Goal: Communication & Community: Answer question/provide support

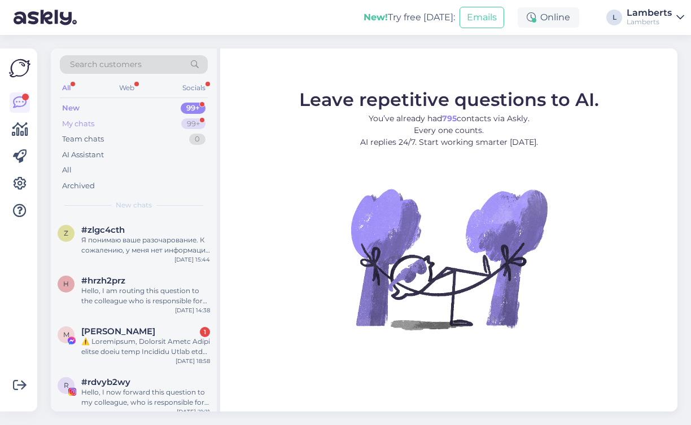
click at [161, 122] on div "My chats 99+" at bounding box center [134, 124] width 148 height 16
click at [152, 251] on div "Я понимаю ваше разочарование. К сожалению, у меня нет информации о наличии конк…" at bounding box center [145, 245] width 129 height 20
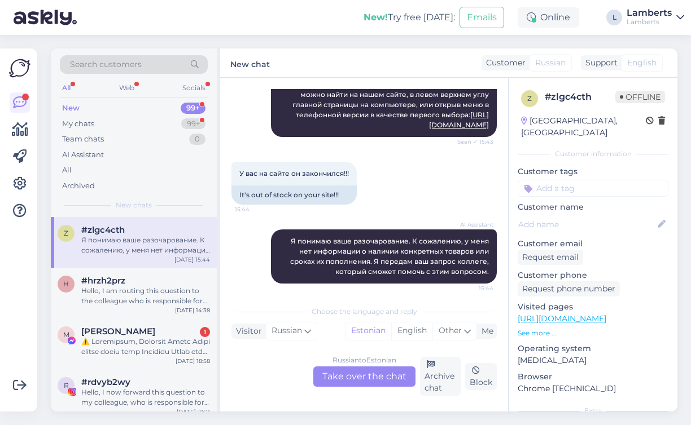
scroll to position [221, 0]
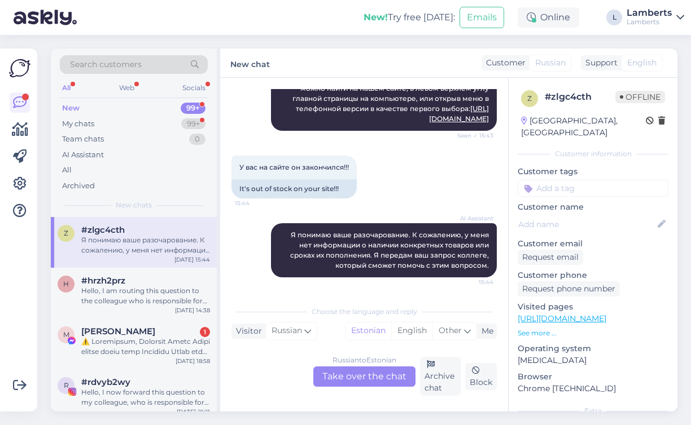
click at [379, 383] on div "Russian to Estonian Take over the chat" at bounding box center [364, 377] width 102 height 20
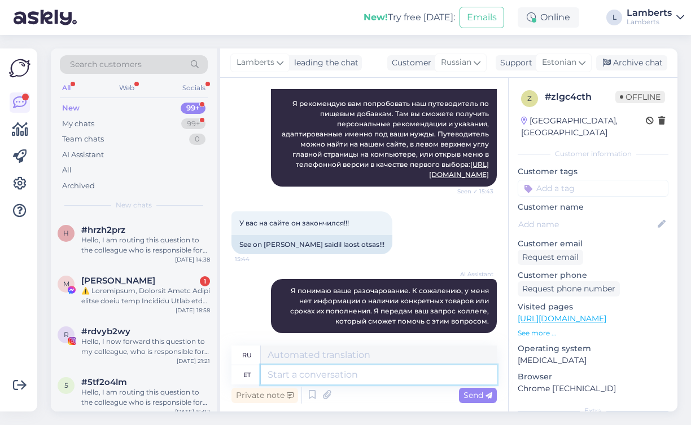
click at [364, 380] on textarea at bounding box center [379, 375] width 236 height 19
type textarea "Tere"
type textarea "Привет"
type textarea "Tere!"
type textarea "Привет!"
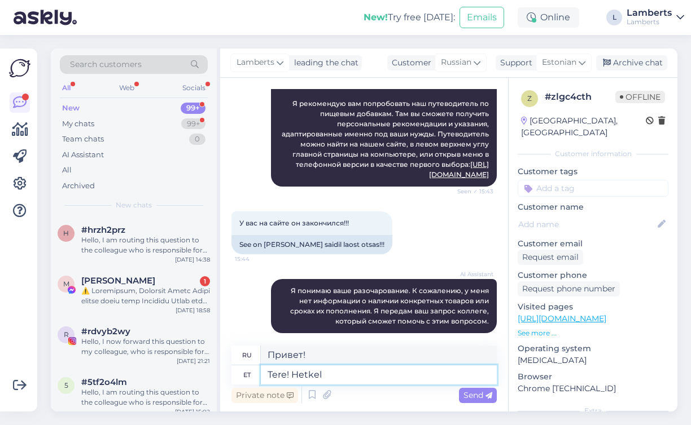
type textarea "Tere! Hetkel"
type textarea "Привет! В настоящее время"
type textarea "Tere! Hetkel on jah"
type textarea "Здравствуйте! В данный момент да."
type textarea "Tere! Hetkel on"
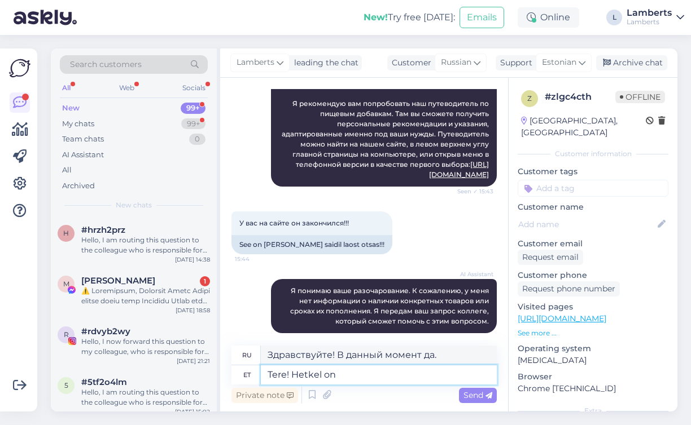
type textarea "Привет! В настоящее время"
type textarea "Tere! Hetkel on toode P"
type textarea "Здравствуйте! Товар временно отсутствует на складе."
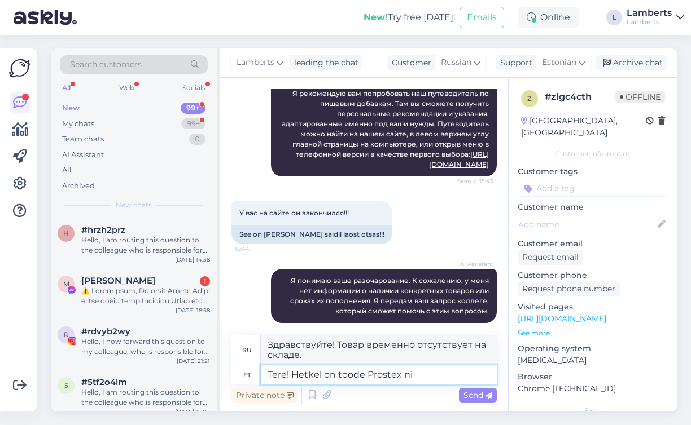
type textarea "Tere! Hetkel on toode Prostex nin"
type textarea "Здравствуйте! В настоящее время продукт — Prostex."
type textarea "Tere! Hetkel on toode Prostex ning k"
type textarea "Здравствуйте! В настоящее время продукт — Prostex и"
type textarea "Tere! Hetkel on toode Prostex ning ka"
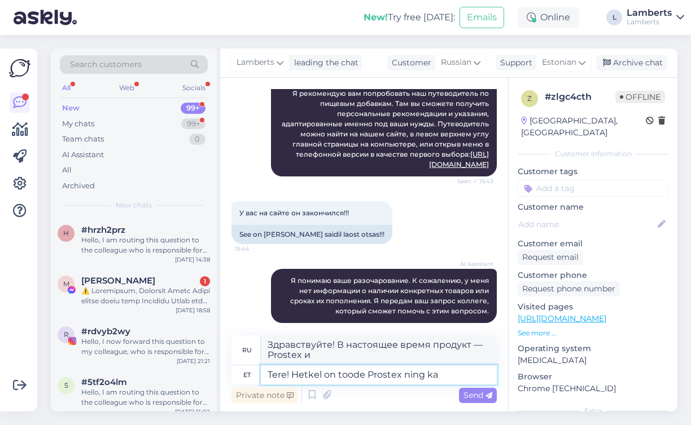
type textarea "Здравствуйте! В настоящее время продукт называется Prostex, а также"
type textarea "Tere! Hetkel on toode Prostex ning ka mõningad t"
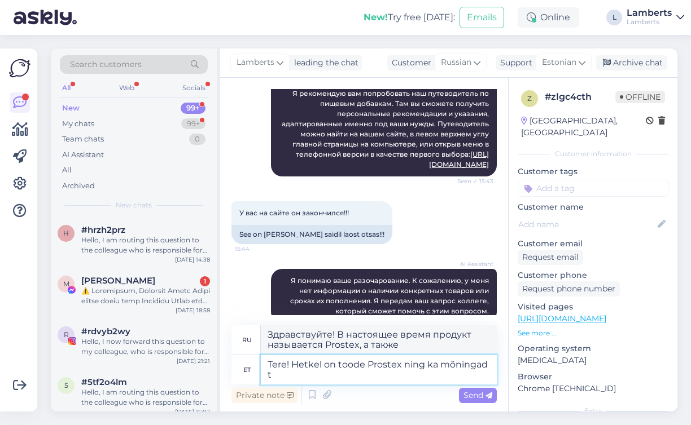
type textarea "Здравствуйте! В настоящее время продукт называется Prostex, а также некоторые д…"
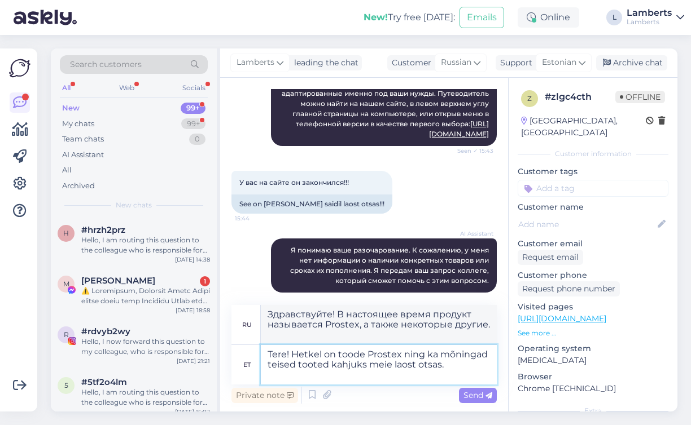
type textarea "Tere! Hetkel on toode Prostex ning ka mõningad teised tooted kahjuks meie laost…"
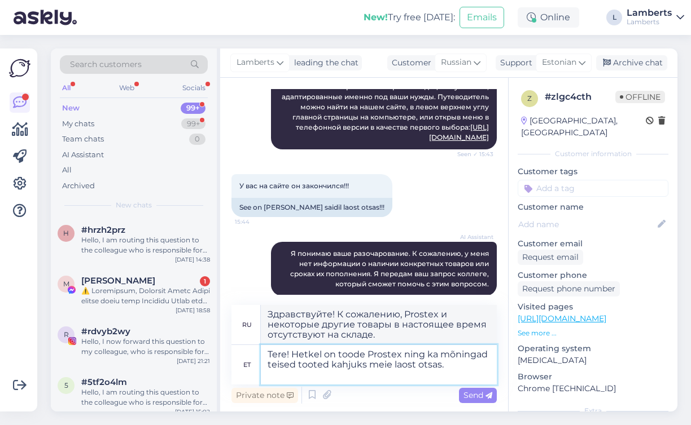
type textarea "Здравствуйте! К сожалению, Prostex и некоторые другие товары сейчас отсутствуют…"
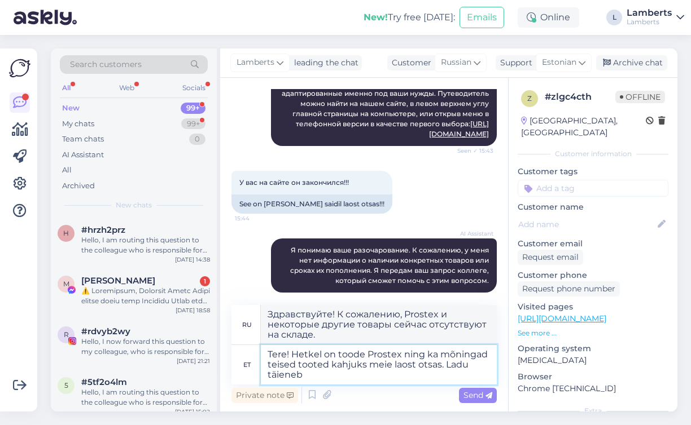
type textarea "Tere! Hetkel on toode Prostex ning ka mõningad teised tooted kahjuks meie laost…"
type textarea "Здравствуйте! К сожалению, Prostex и некоторые другие товары сейчас отсутствуют…"
type textarea "Tere! Hetkel on toode Prostex ning ka mõningad teised tooted kahjuks meie laost…"
type textarea "Здравствуйте! К сожалению, Prostex и некоторые другие товары сейчас отсутствуют…"
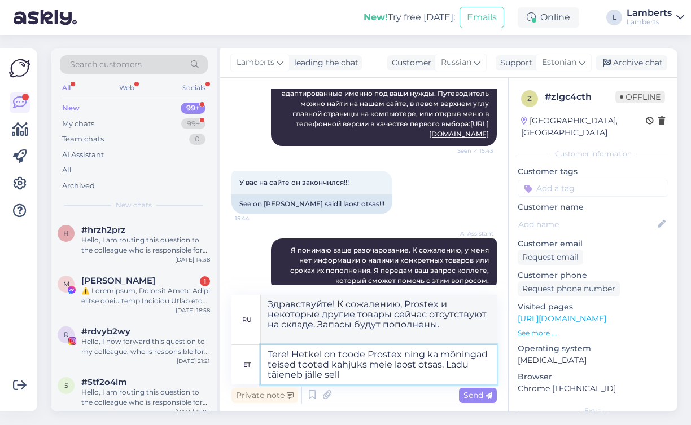
scroll to position [211, 0]
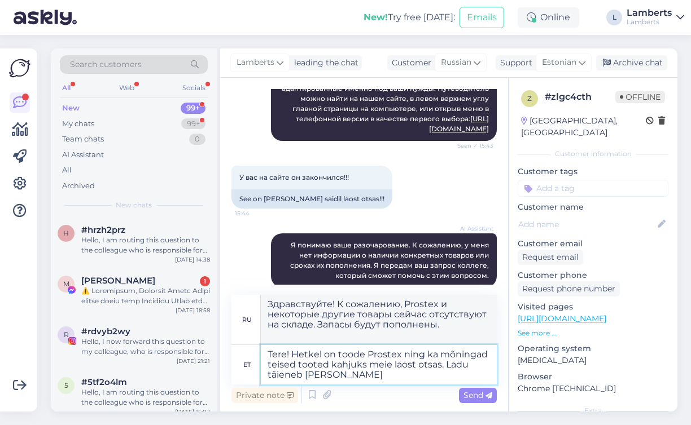
type textarea "Tere! Hetkel on toode Prostex ning ka mõningad teised tooted kahjuks meie laost…"
type textarea "Здравствуйте! К сожалению, Prostex и некоторые другие товары сейчас отсутствуют…"
type textarea "Tere! Hetkel on toode Prostex ning ka mõningad teised tooted kahjuks meie laost…"
type textarea "Здравствуйте! К сожалению, Prostex и некоторые другие товары сейчас отсутствуют…"
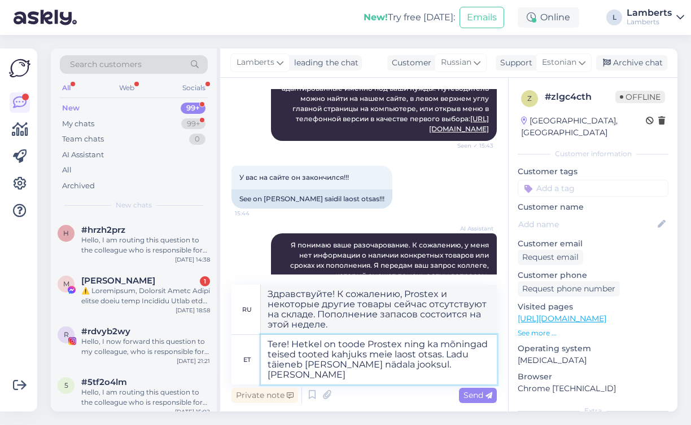
type textarea "Tere! Hetkel on toode Prostex ning ka mõningad teised tooted kahjuks meie laost…"
type textarea "Здравствуйте! К сожалению, Prostex и некоторые другие товары сейчас отсутствуют…"
type textarea "Tere! Hetkel on toode Prostex ning ka mõningad teised tooted kahjuks meie laost…"
type textarea "Здравствуйте! К сожалению, Prostex и некоторые другие товары сейчас отсутствуют…"
type textarea "Tere! Hetkel on toode Prostex ning ka mõningad teised tooted kahjuks meie laost…"
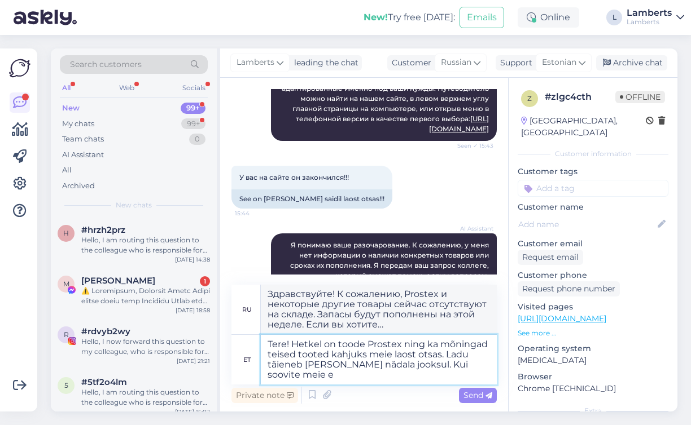
type textarea "Здравствуйте! К сожалению, Prostex и некоторые другие товары сейчас отсутствуют…"
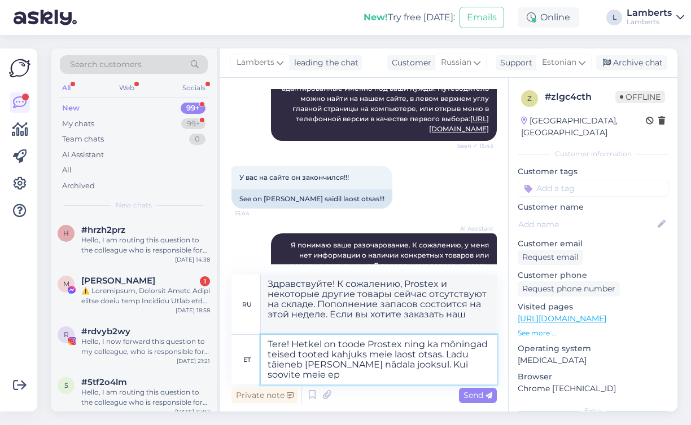
type textarea "Tere! Hetkel on toode Prostex ning ka mõningad teised tooted kahjuks meie laost…"
type textarea "Здравствуйте! К сожалению, Prostex и некоторые другие товары сейчас отсутствуют…"
type textarea "Tere! Hetkel on toode Prostex ning ka mõningad teised tooted kahjuks meie laost…"
type textarea "Здравствуйте! К сожалению, Prostex и некоторые другие товары сейчас отсутствуют…"
type textarea "Tere! Hetkel on toode Prostex ning ka mõningad teised tooted kahjuks meie laost…"
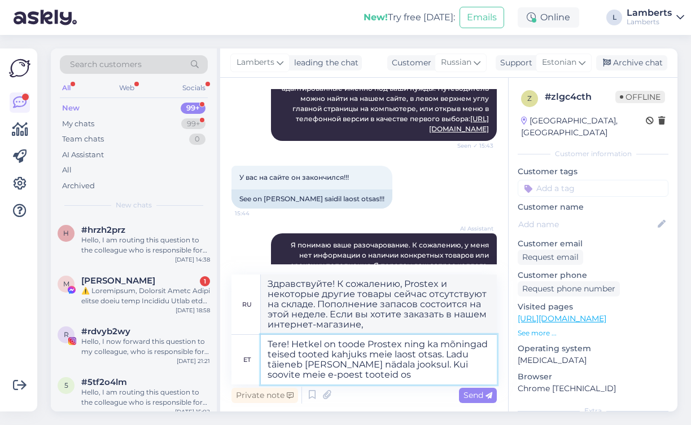
type textarea "Здравствуйте! К сожалению, Prostex и некоторые другие товары сейчас отсутствуют…"
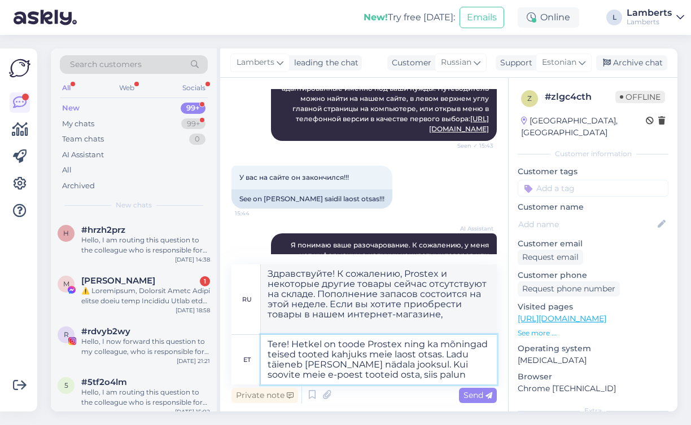
type textarea "Tere! Hetkel on toode Prostex ning ka mõningad teised tooted kahjuks meie laost…"
type textarea "Здравствуйте! К сожалению, Prostex и некоторые другие товары сейчас отсутствуют…"
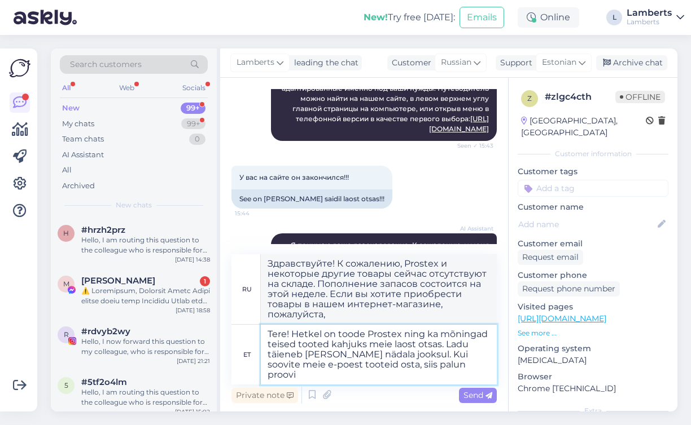
type textarea "Tere! Hetkel on toode Prostex ning ka mõningad teised tooted kahjuks meie laost…"
type textarea "Здравствуйте! К сожалению, Prostex и некоторые другие товары сейчас отсутствуют…"
type textarea "Tere! Hetkel on toode Prostex ning ka mõningad teised tooted kahjuks meie laost…"
type textarea "Здравствуйте! К сожалению, Prostex и некоторые другие товары сейчас отсутствуют…"
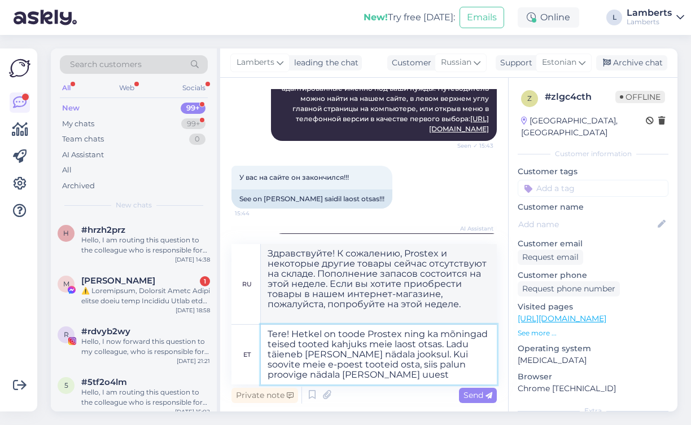
type textarea "Tere! Hetkel on toode Prostex ning ka mõningad teised tooted kahjuks meie laost…"
type textarea "Здравствуйте! К сожалению, Prostex и некоторые другие товары сейчас отсутствуют…"
type textarea "Tere! Hetkel on toode Prostex ning ka mõningad teised tooted kahjuks meie laost…"
type textarea "Здравствуйте! К сожалению, Prostex и некоторые другие товары сейчас отсутствуют…"
type textarea "Tere! Hetkel on toode Prostex ning ka mõningad teised tooted kahjuks meie laost…"
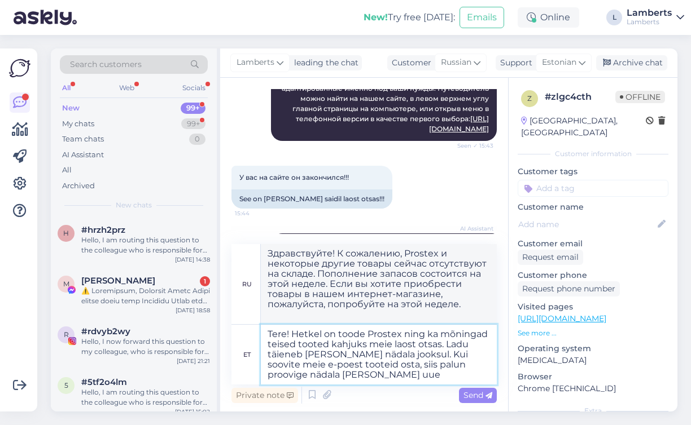
type textarea "Здравствуйте! К сожалению, Prostex и некоторые другие товары сейчас отсутствуют…"
type textarea "Tere! Hetkel on toode Prostex ning ka mõningad teised tooted kahjuks meie laost…"
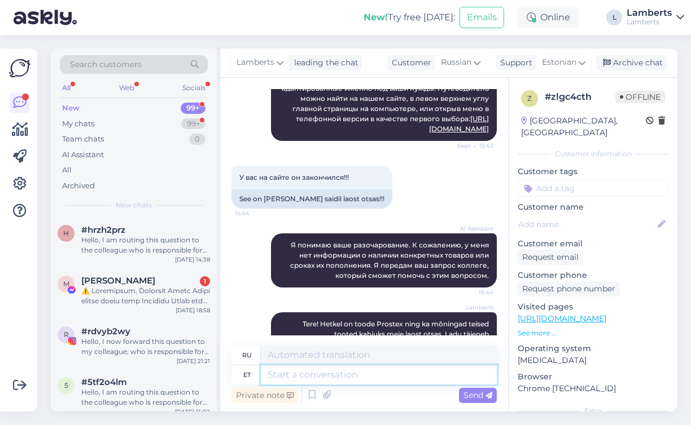
scroll to position [304, 0]
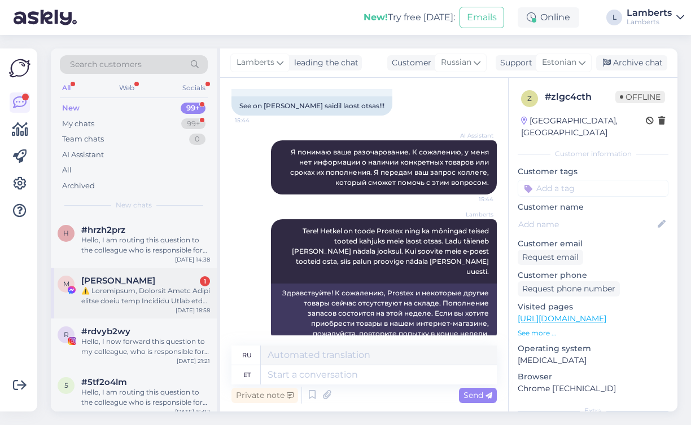
click at [160, 289] on div at bounding box center [145, 296] width 129 height 20
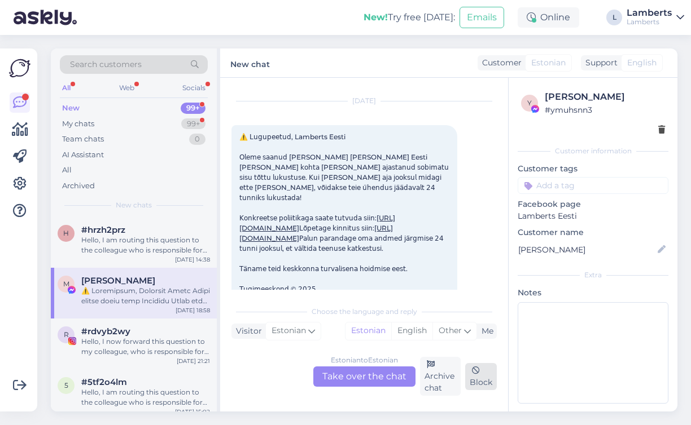
click at [477, 385] on div "Block" at bounding box center [481, 376] width 32 height 27
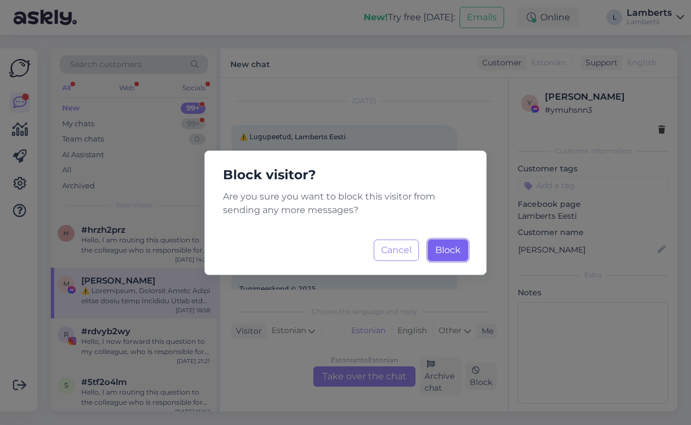
click at [453, 256] on button "Block Loading..." at bounding box center [448, 250] width 40 height 21
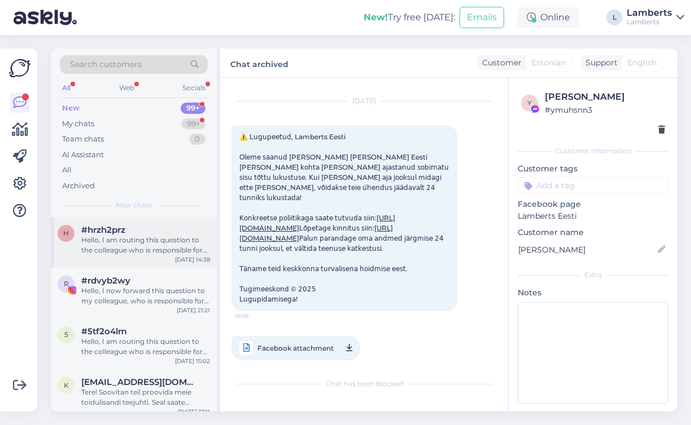
click at [144, 242] on div "Hello, I am routing this question to the colleague who is responsible for this …" at bounding box center [145, 245] width 129 height 20
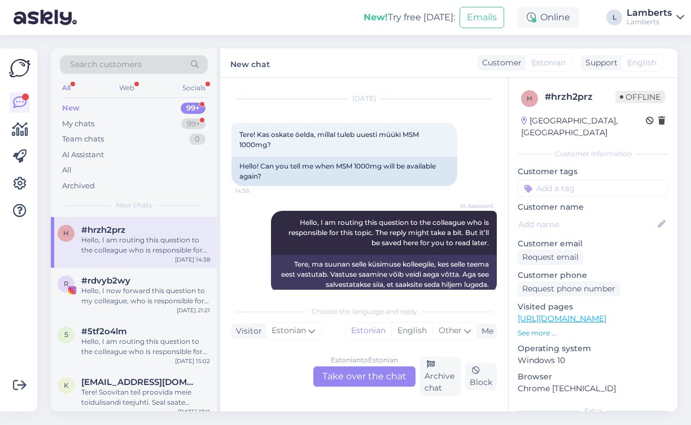
scroll to position [43, 0]
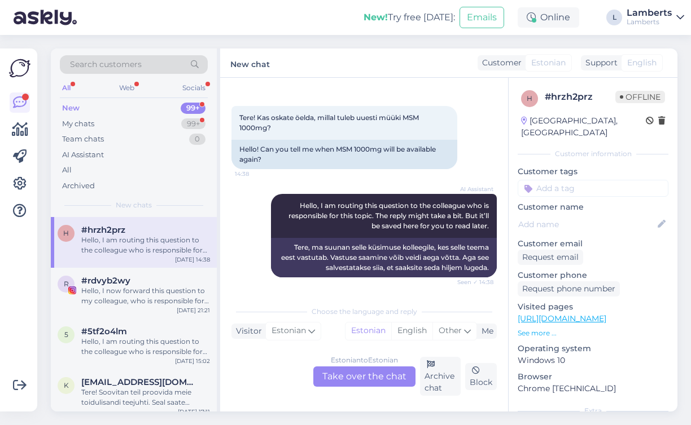
click at [375, 382] on div "Estonian to Estonian Take over the chat" at bounding box center [364, 377] width 102 height 20
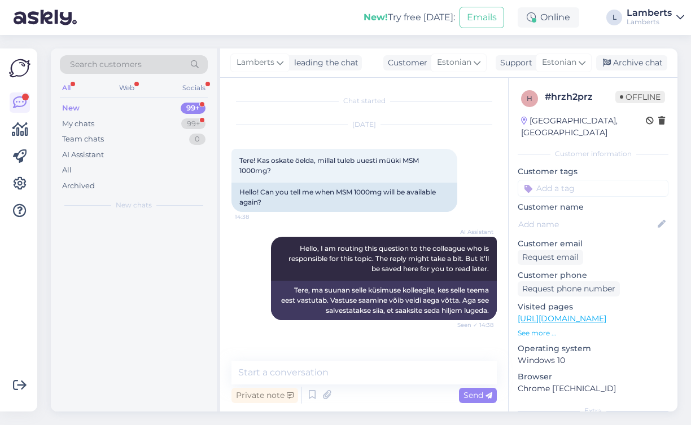
scroll to position [0, 0]
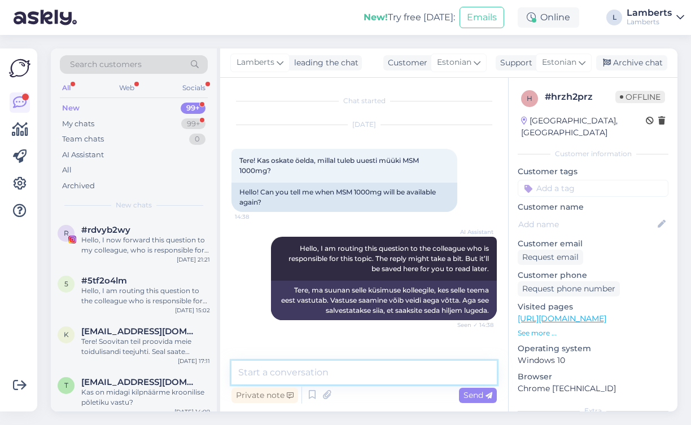
click at [359, 379] on textarea at bounding box center [363, 373] width 265 height 24
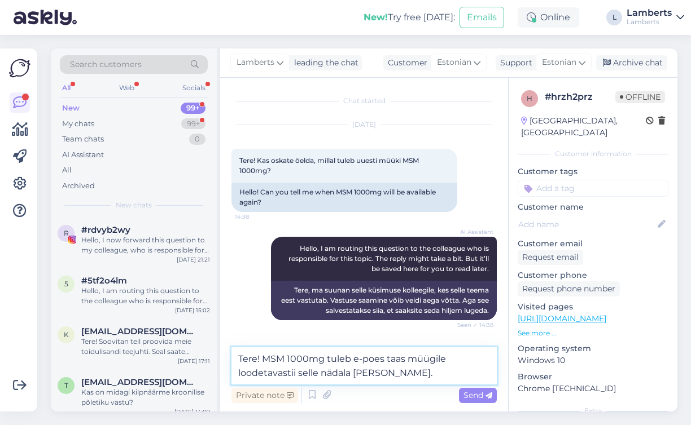
drag, startPoint x: 297, startPoint y: 373, endPoint x: 236, endPoint y: 373, distance: 60.4
click at [236, 373] on textarea "Tere! MSM 1000mg tuleb e-poes taas müügile loodetavastii selle nädala [PERSON_N…" at bounding box center [363, 366] width 265 height 37
click at [294, 372] on textarea "Tere! MSM 1000mg tuleb e-poes taas müügile loodetavastii selle nädala [PERSON_N…" at bounding box center [363, 366] width 265 height 37
click at [394, 379] on textarea "Tere! MSM 1000mg tuleb e-poes taas müügile loodetavasti selle nädala [PERSON_NA…" at bounding box center [363, 366] width 265 height 37
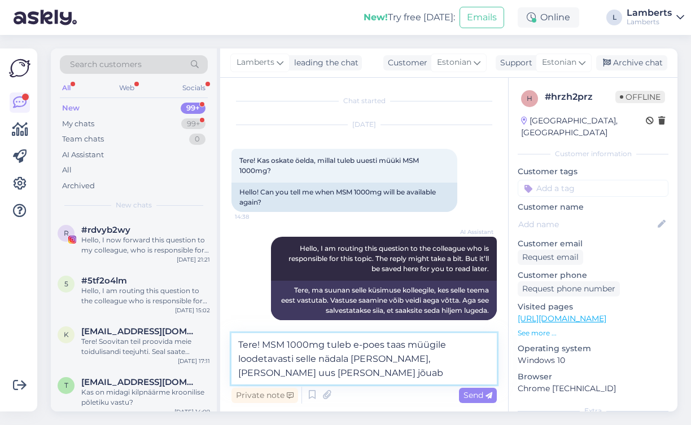
type textarea "Tere! MSM 1000mg tuleb e-poes taas müügile loodetavasti selle nädala [PERSON_NA…"
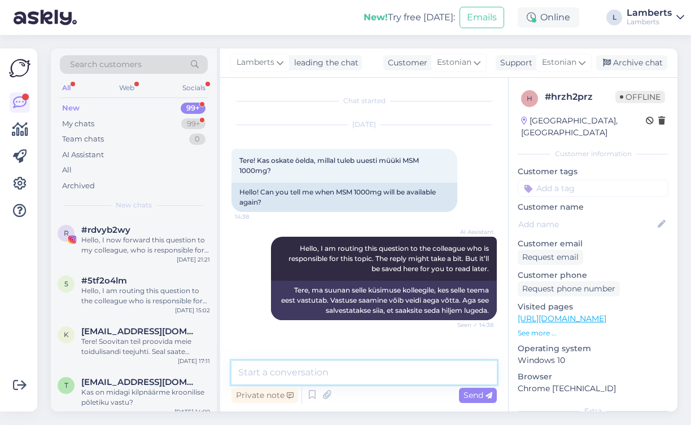
scroll to position [41, 0]
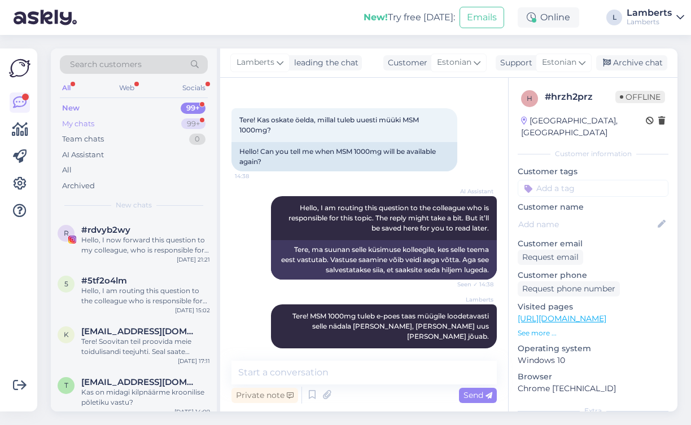
click at [153, 124] on div "My chats 99+" at bounding box center [134, 124] width 148 height 16
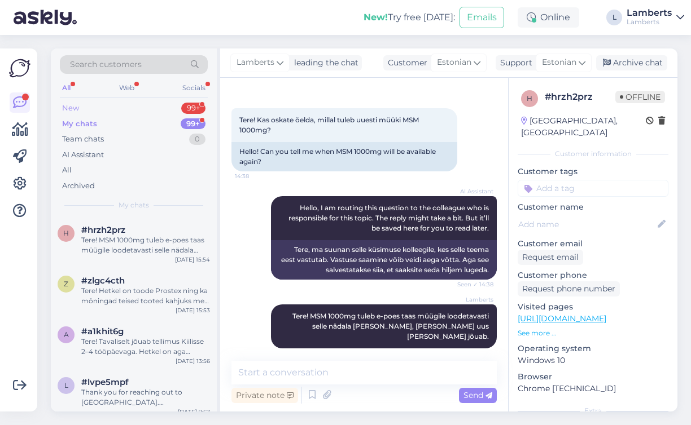
click at [162, 109] on div "New 99+" at bounding box center [134, 108] width 148 height 16
